Goal: Use online tool/utility: Utilize a website feature to perform a specific function

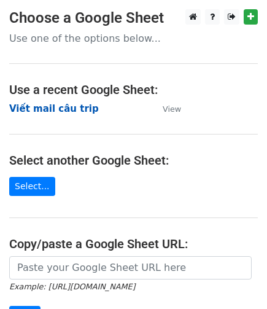
click at [65, 109] on strong "Viết mail câu trip" at bounding box center [54, 108] width 90 height 11
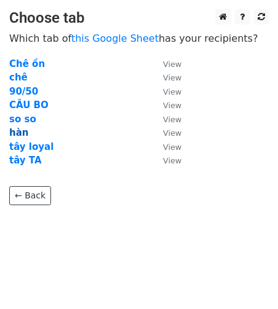
click at [21, 131] on strong "hàn" at bounding box center [18, 132] width 19 height 11
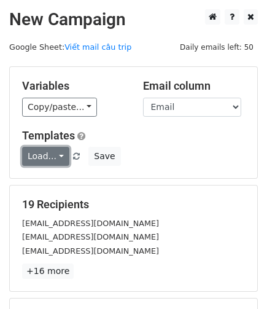
click at [32, 153] on link "Load..." at bounding box center [45, 156] width 47 height 19
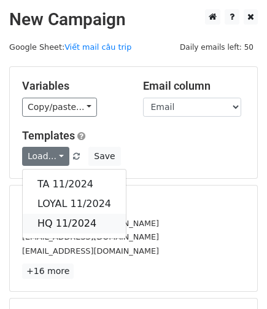
click at [47, 216] on link "HQ 11/2024" at bounding box center [74, 224] width 103 height 20
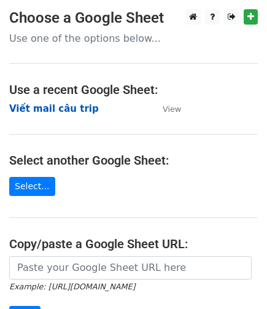
click at [63, 109] on strong "Viết mail câu trip" at bounding box center [54, 108] width 90 height 11
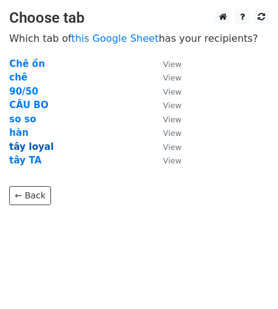
click at [26, 147] on strong "tây loyal" at bounding box center [31, 146] width 44 height 11
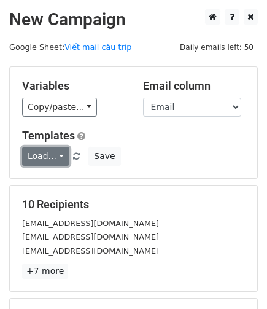
click at [57, 155] on link "Load..." at bounding box center [45, 156] width 47 height 19
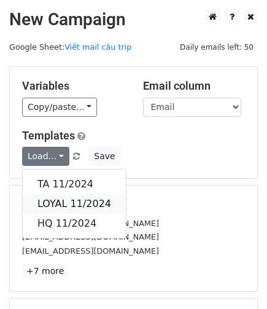
click at [58, 200] on link "LOYAL 11/2024" at bounding box center [74, 204] width 103 height 20
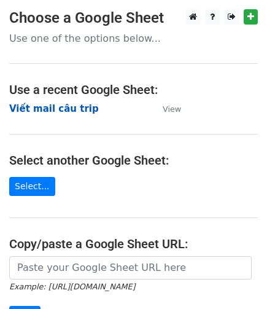
click at [53, 110] on strong "Viết mail câu trip" at bounding box center [54, 108] width 90 height 11
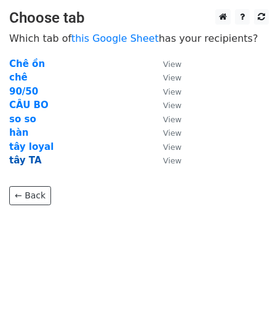
click at [24, 160] on strong "tây TA" at bounding box center [25, 160] width 33 height 11
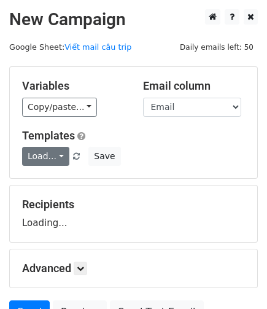
click at [38, 155] on link "Load..." at bounding box center [45, 156] width 47 height 19
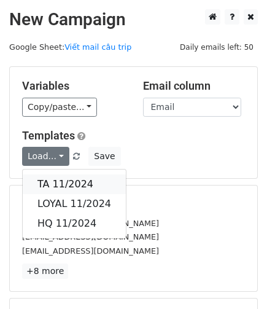
click at [54, 180] on link "TA 11/2024" at bounding box center [74, 185] width 103 height 20
